Goal: Contribute content: Contribute content

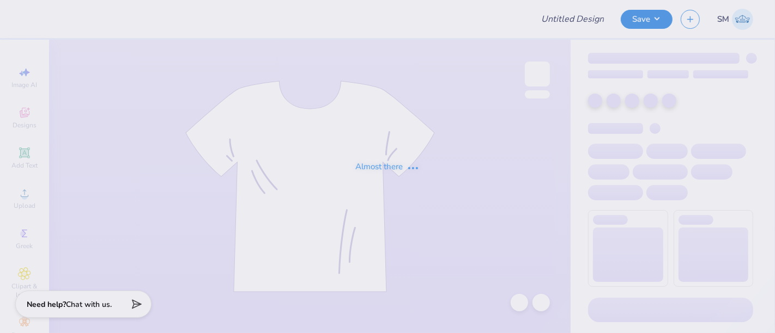
type input "olympics 1"
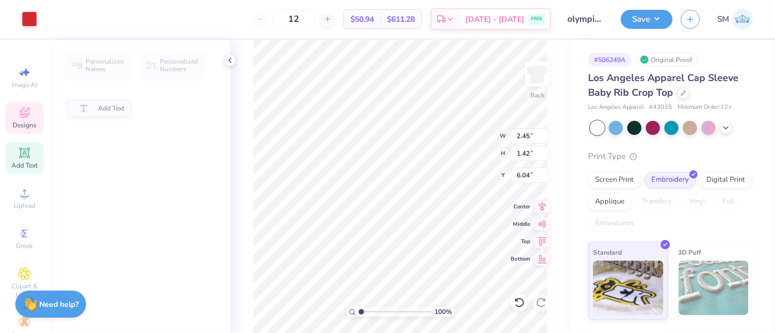
type input "2.45"
type input "1.42"
type input "6.04"
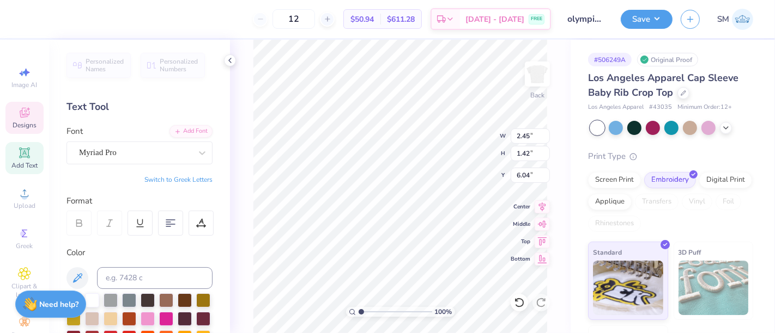
scroll to position [10, 2]
type textarea "est. 1885"
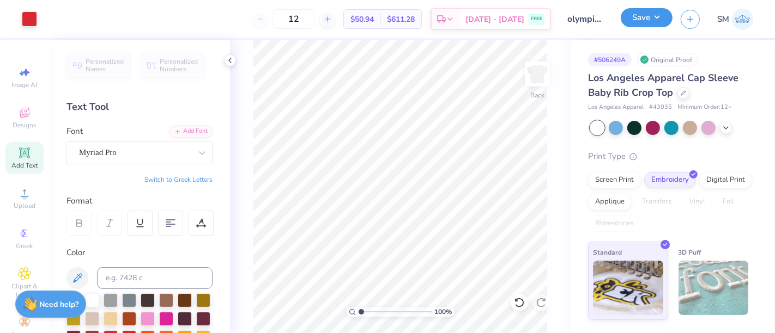
click at [651, 20] on button "Save" at bounding box center [646, 17] width 52 height 19
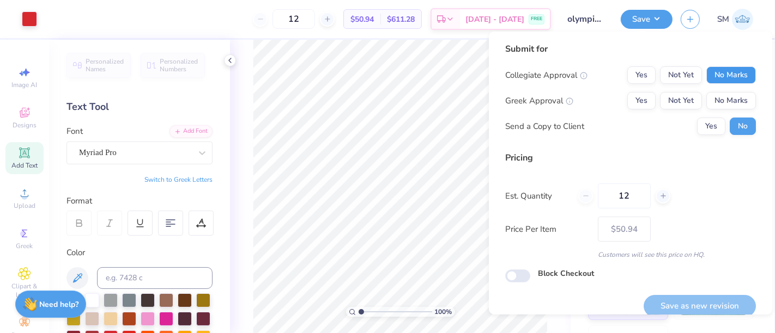
click at [722, 71] on button "No Marks" at bounding box center [731, 74] width 50 height 17
drag, startPoint x: 632, startPoint y: 94, endPoint x: 648, endPoint y: 109, distance: 22.0
click at [635, 98] on button "Yes" at bounding box center [641, 100] width 28 height 17
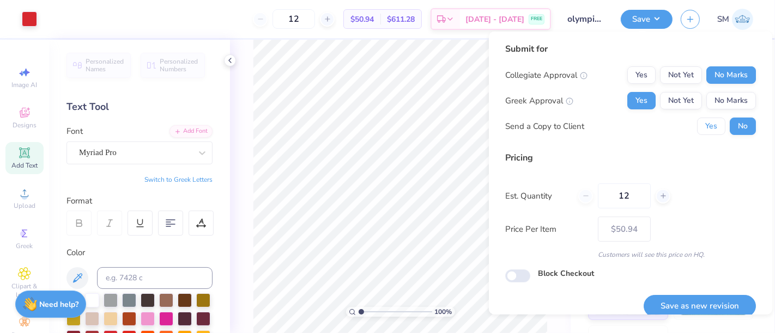
drag, startPoint x: 694, startPoint y: 120, endPoint x: 714, endPoint y: 185, distance: 67.4
click at [697, 123] on button "Yes" at bounding box center [711, 126] width 28 height 17
click at [712, 307] on button "Save as new revision" at bounding box center [699, 306] width 112 height 22
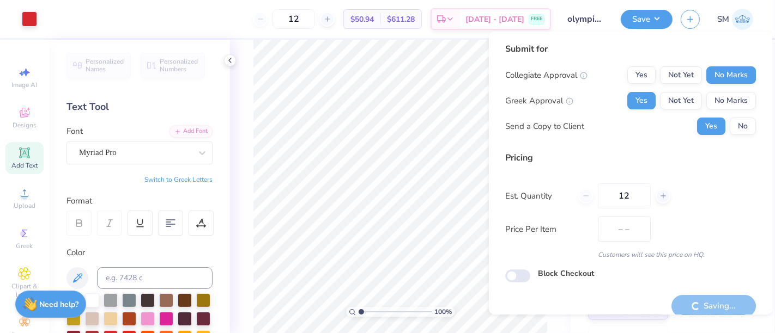
type input "$50.94"
